Goal: Task Accomplishment & Management: Manage account settings

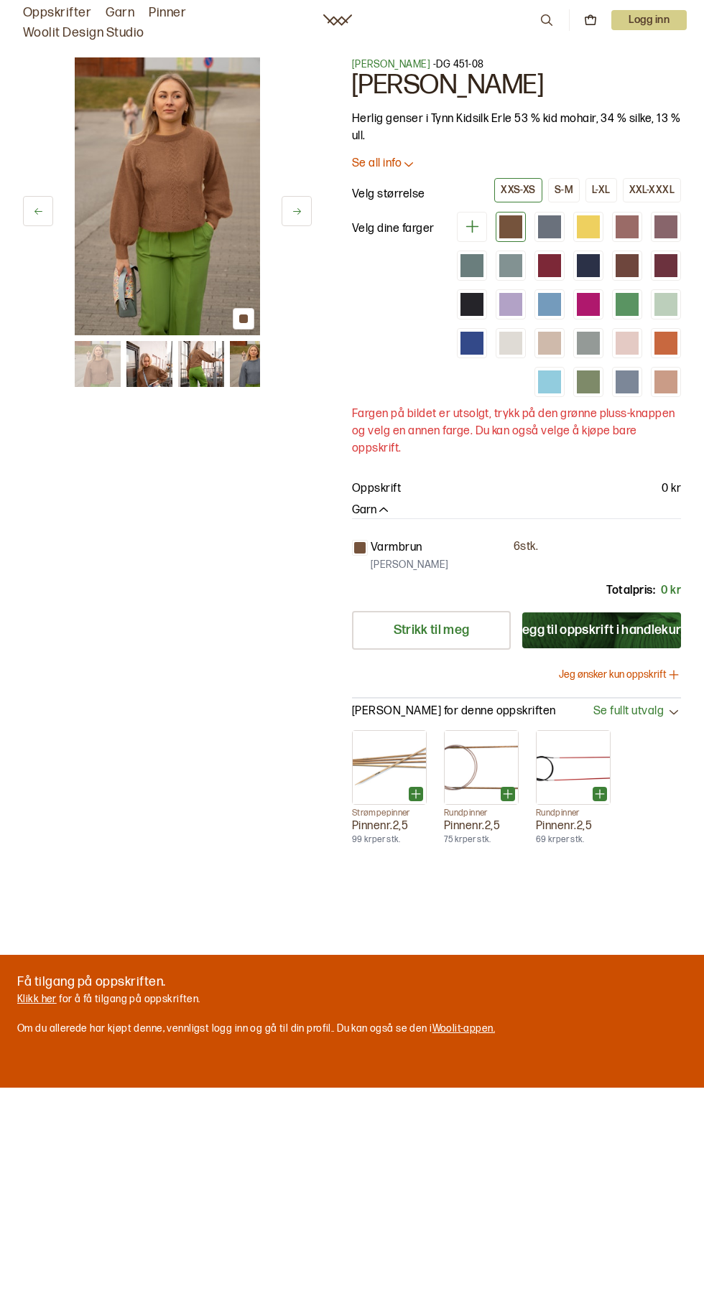
click at [643, 20] on p "Logg inn" at bounding box center [648, 20] width 75 height 20
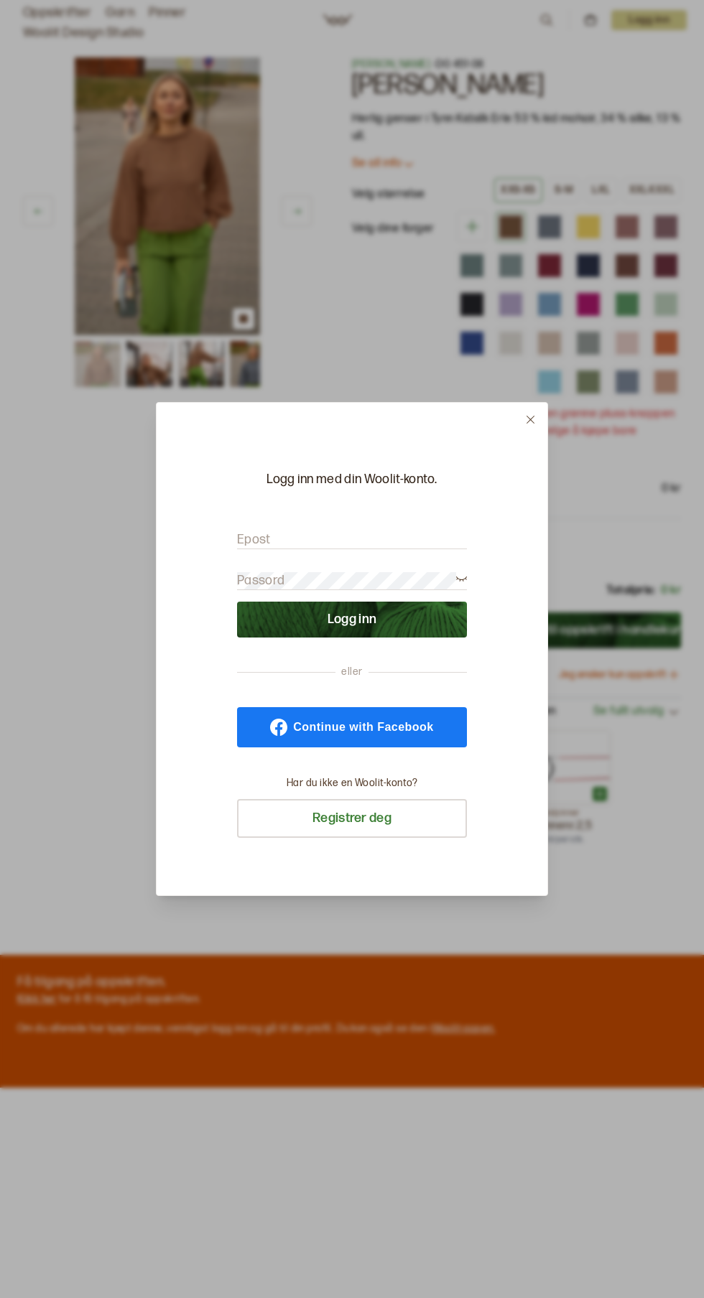
click at [391, 537] on input "Epost" at bounding box center [352, 540] width 230 height 18
type input "[PERSON_NAME][EMAIL_ADDRESS][DOMAIN_NAME]"
click at [237, 602] on button "Logg inn" at bounding box center [352, 620] width 230 height 36
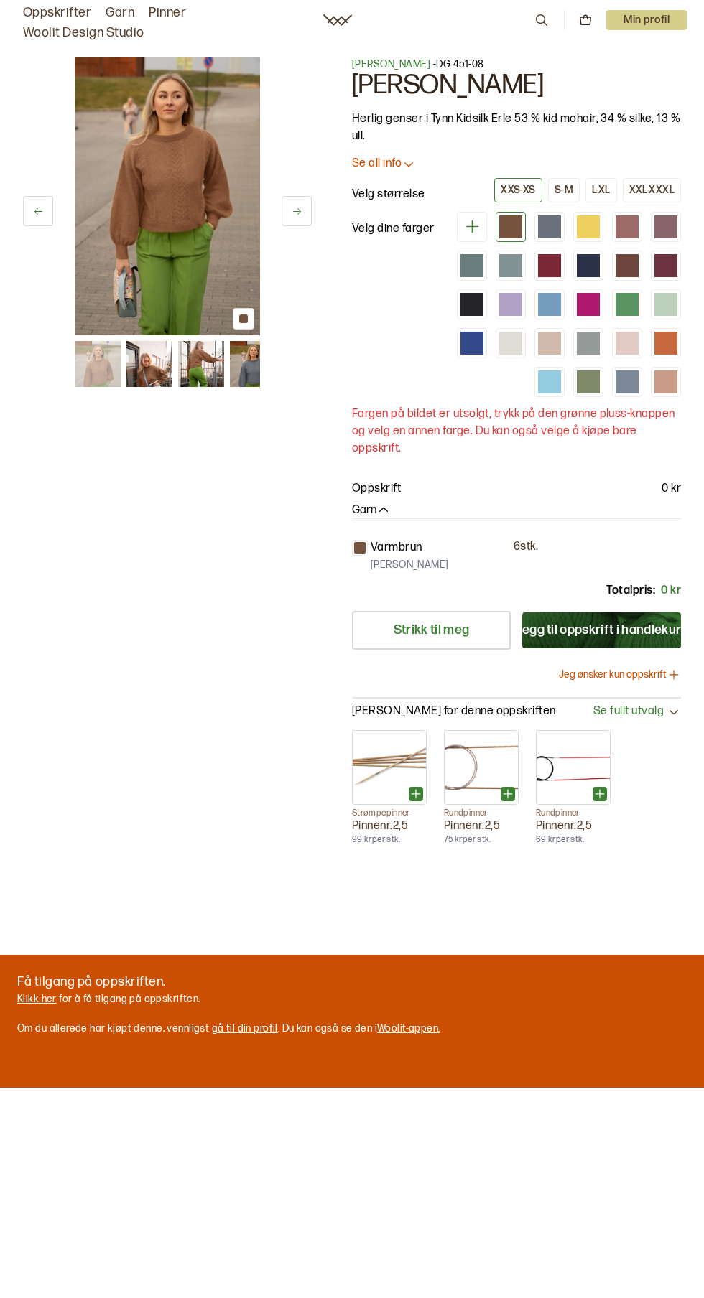
click at [637, 24] on p "Min profil" at bounding box center [646, 20] width 80 height 20
click at [49, 997] on link "Klikk her" at bounding box center [36, 999] width 39 height 12
click at [233, 1025] on link "gå til din profil" at bounding box center [245, 1028] width 66 height 12
click at [642, 15] on p "Min profil" at bounding box center [646, 20] width 80 height 20
click at [597, 57] on span "Profil" at bounding box center [597, 58] width 27 height 14
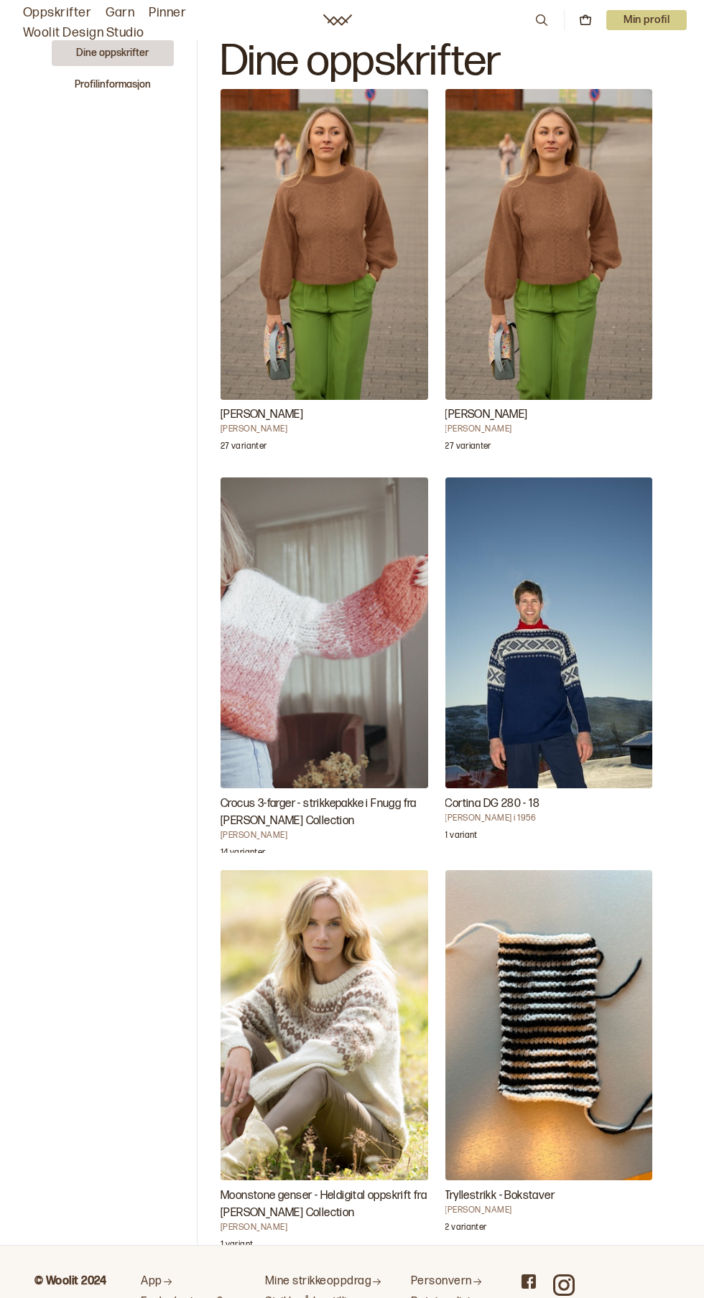
click at [296, 302] on img "Annine genser" at bounding box center [324, 244] width 208 height 311
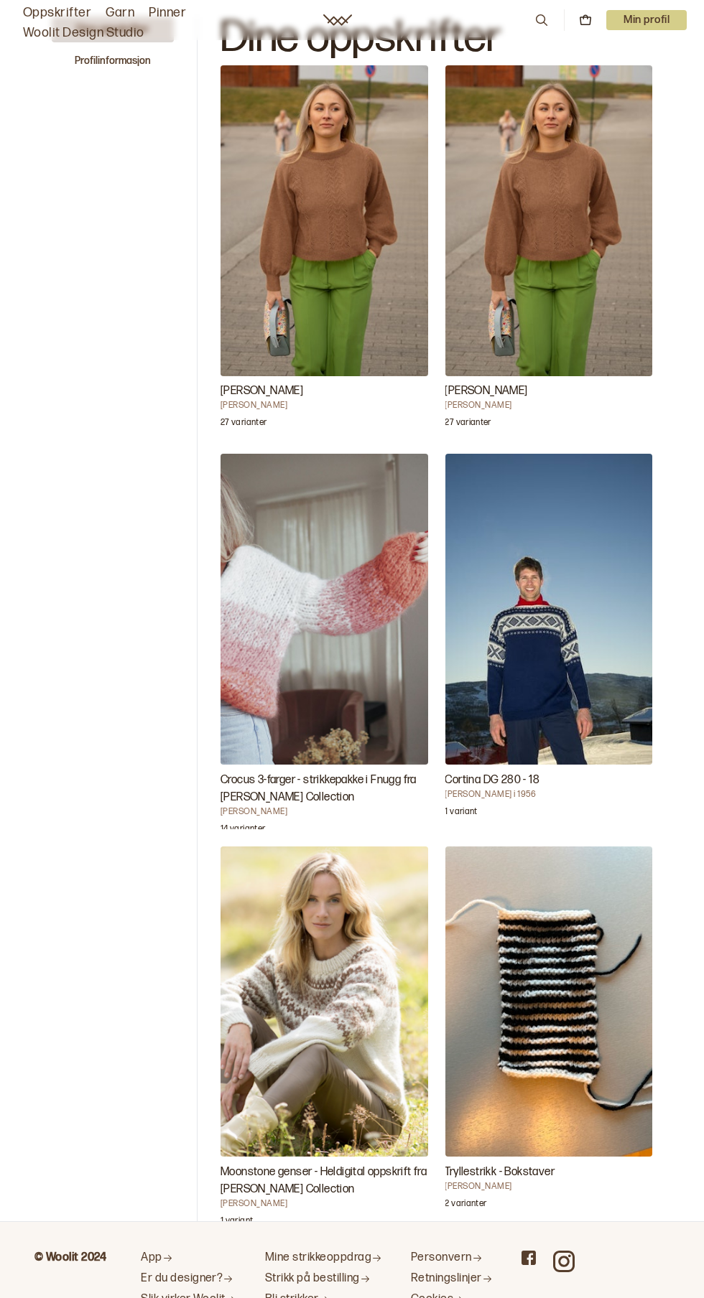
click at [363, 251] on img "Annine genser" at bounding box center [324, 220] width 208 height 311
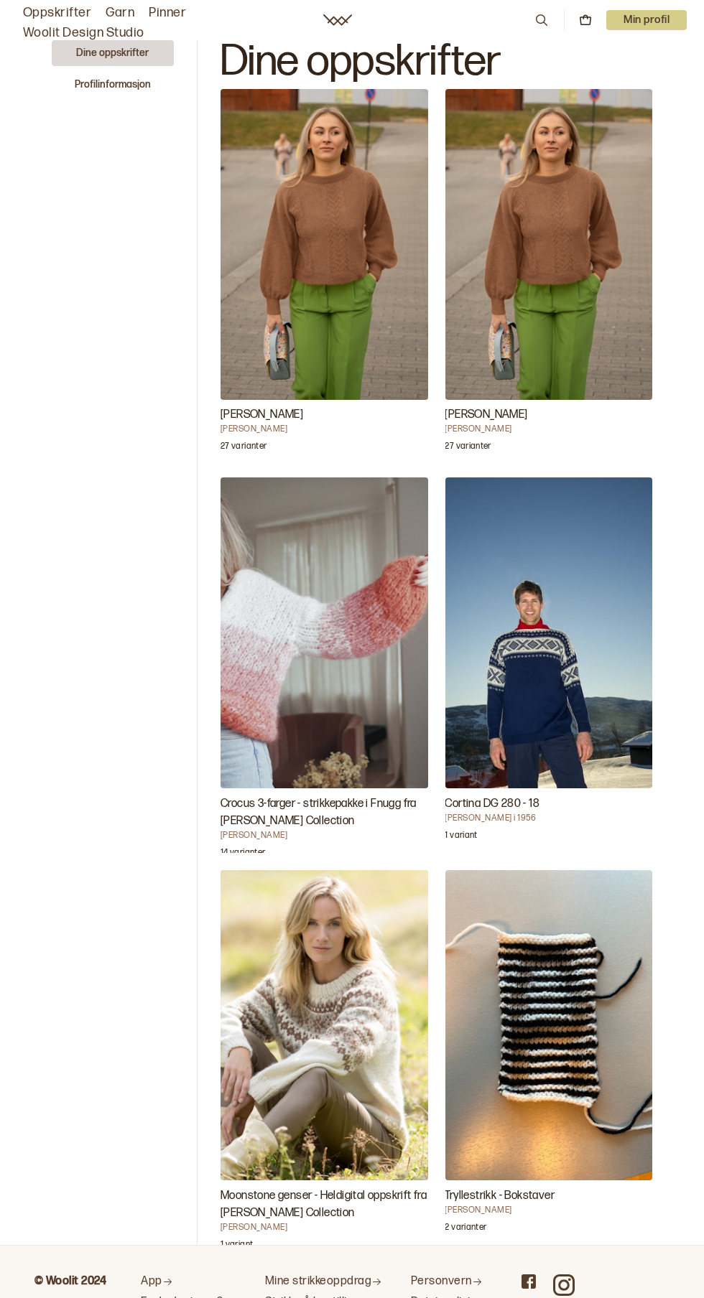
scroll to position [0, 0]
click at [333, 336] on img "Annine genser" at bounding box center [324, 244] width 208 height 311
click at [355, 324] on img "Annine genser" at bounding box center [324, 244] width 208 height 311
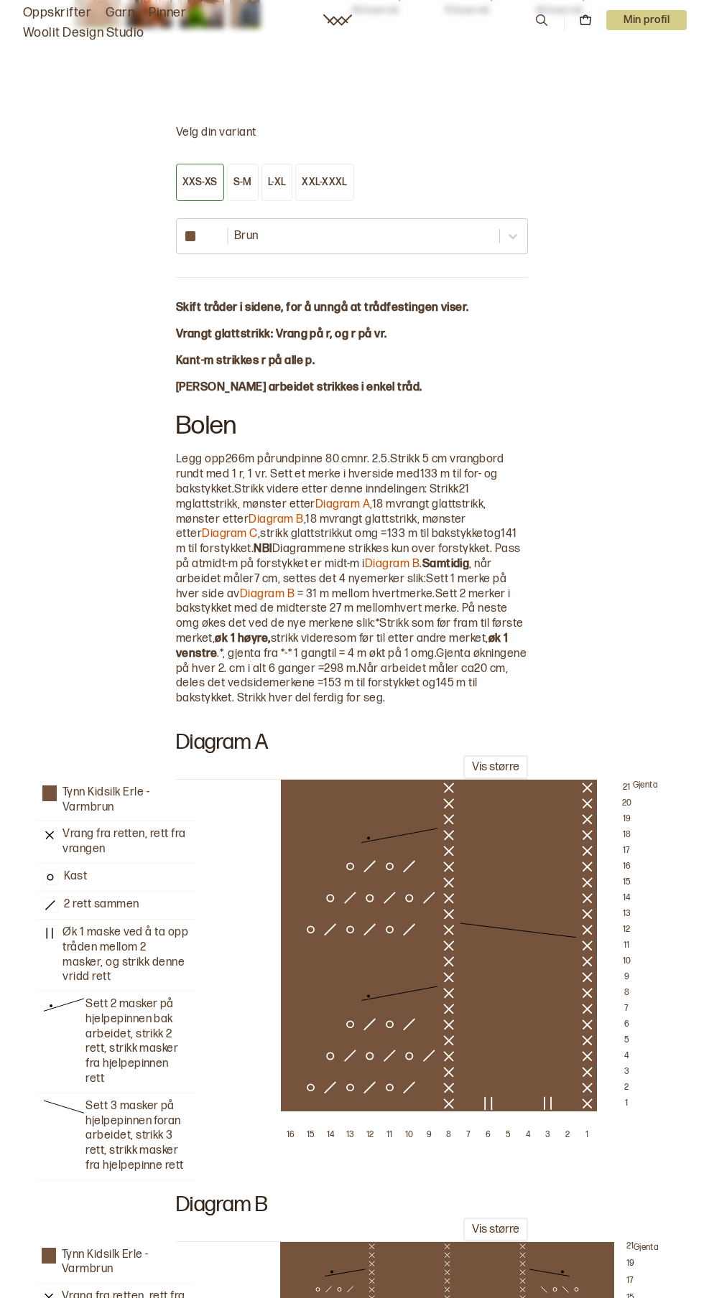
scroll to position [855, 0]
click at [241, 180] on div "S-M" at bounding box center [242, 182] width 19 height 13
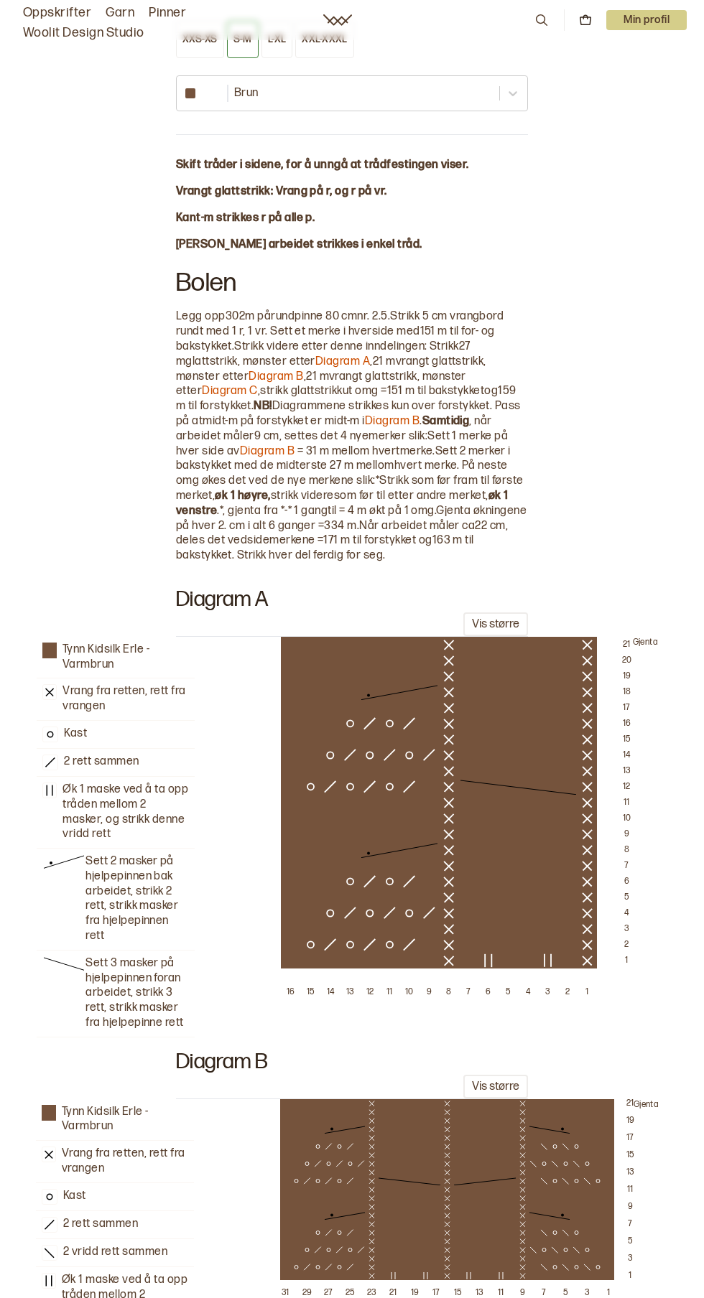
scroll to position [1000, 0]
